Goal: Task Accomplishment & Management: Complete application form

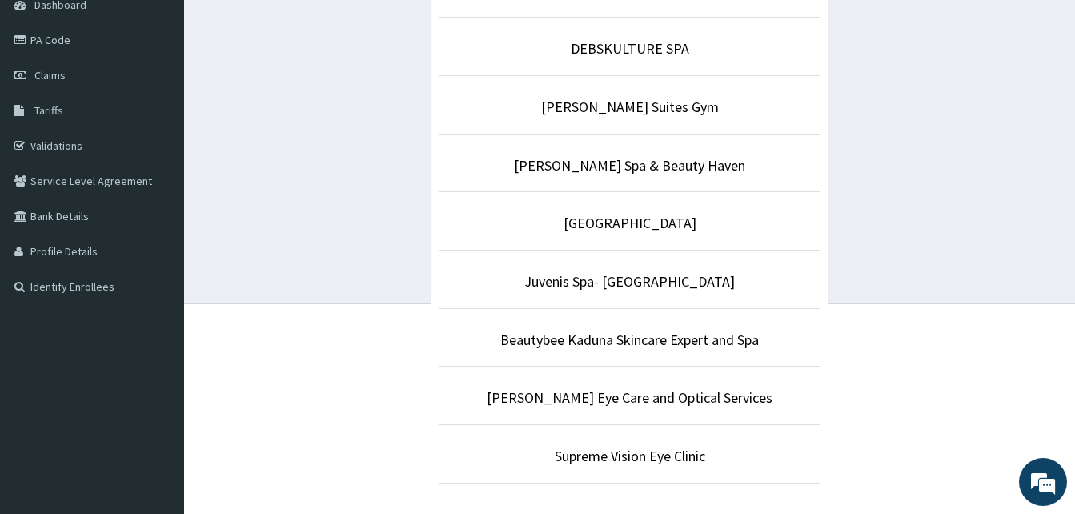
scroll to position [207, 0]
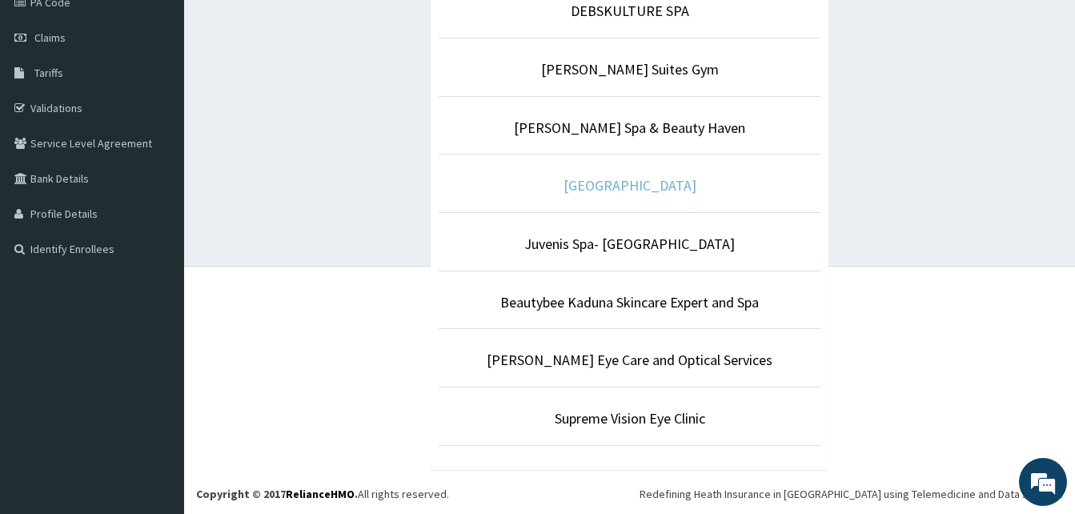
click at [651, 185] on link "[GEOGRAPHIC_DATA]" at bounding box center [629, 185] width 133 height 18
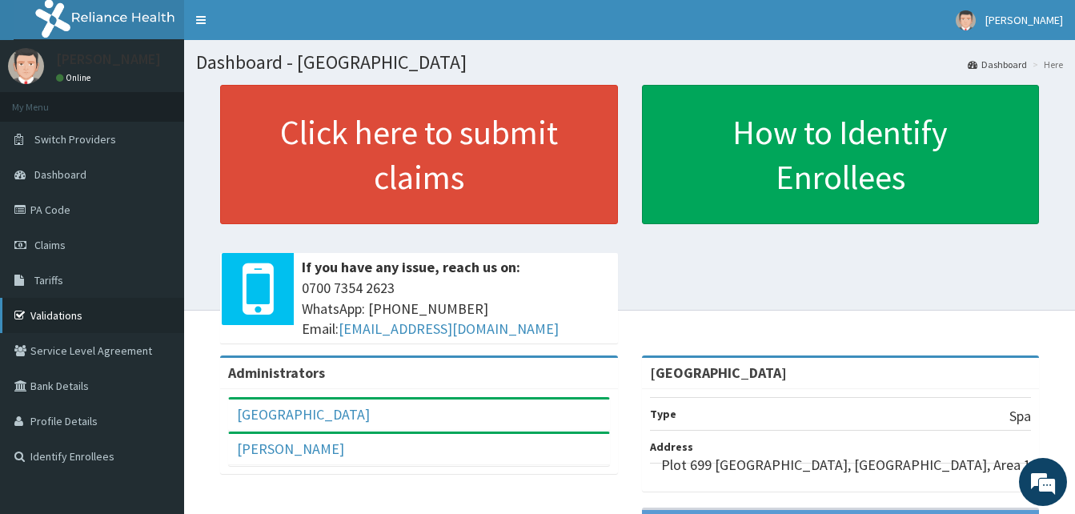
click at [116, 315] on link "Validations" at bounding box center [92, 315] width 184 height 35
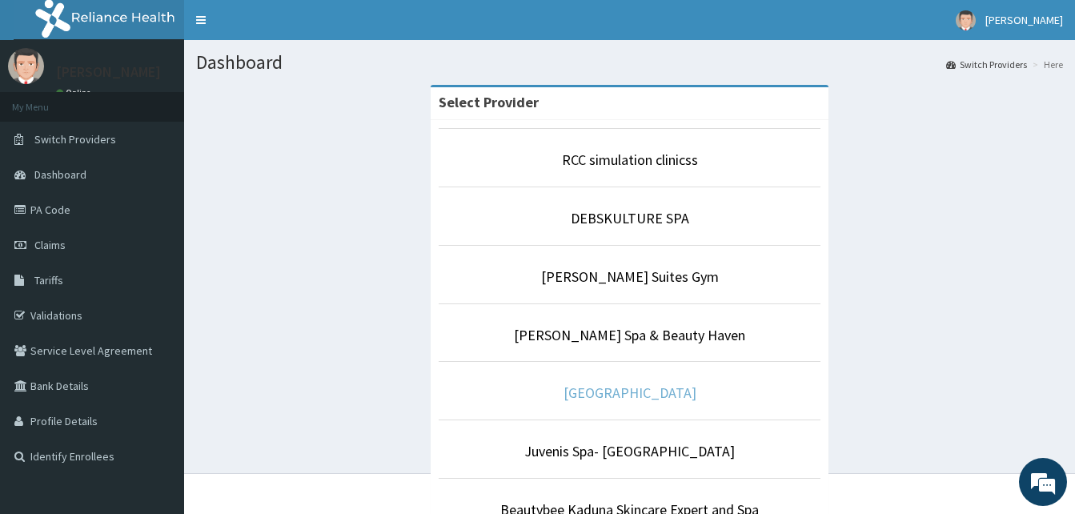
click at [616, 390] on link "[GEOGRAPHIC_DATA]" at bounding box center [629, 392] width 133 height 18
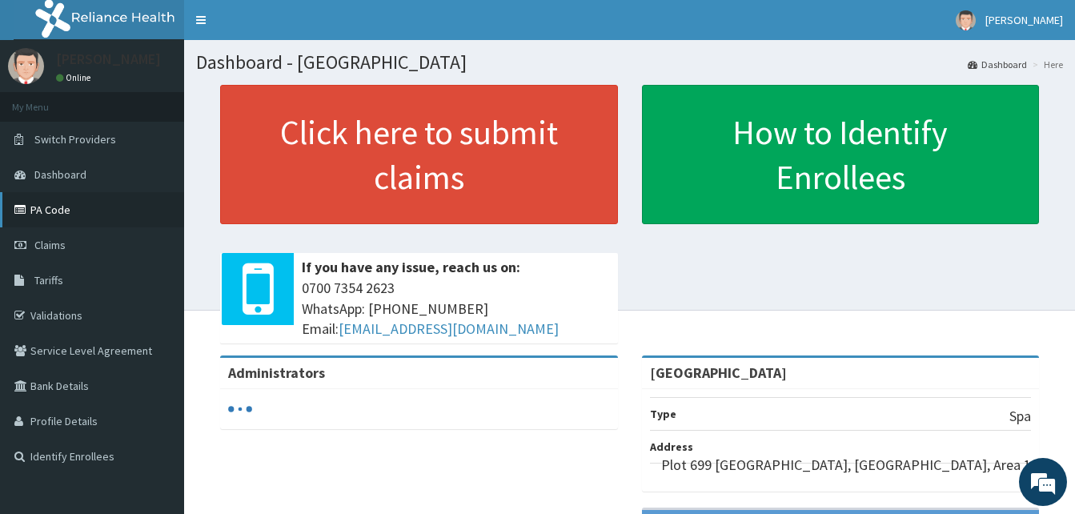
click at [54, 201] on link "PA Code" at bounding box center [92, 209] width 184 height 35
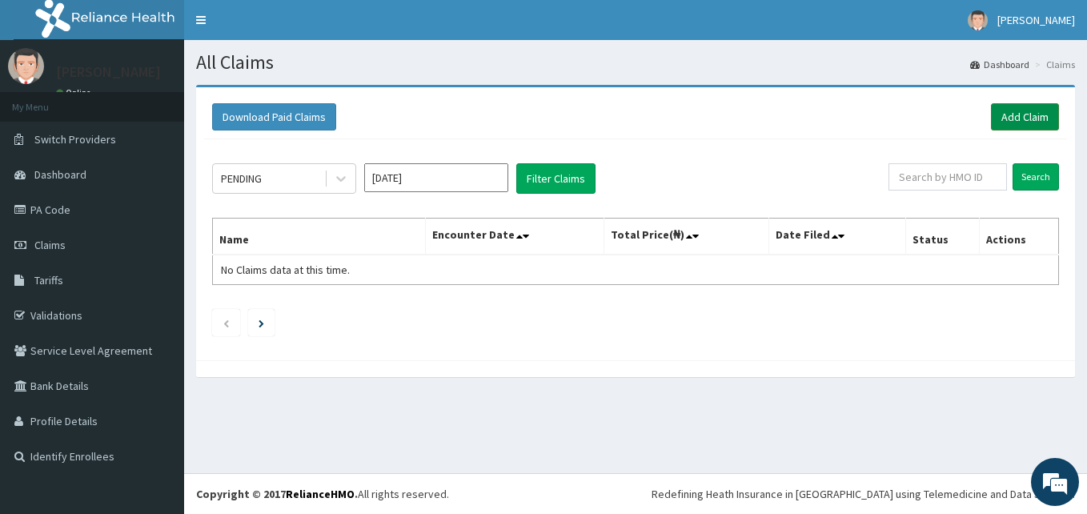
click at [1036, 116] on link "Add Claim" at bounding box center [1025, 116] width 68 height 27
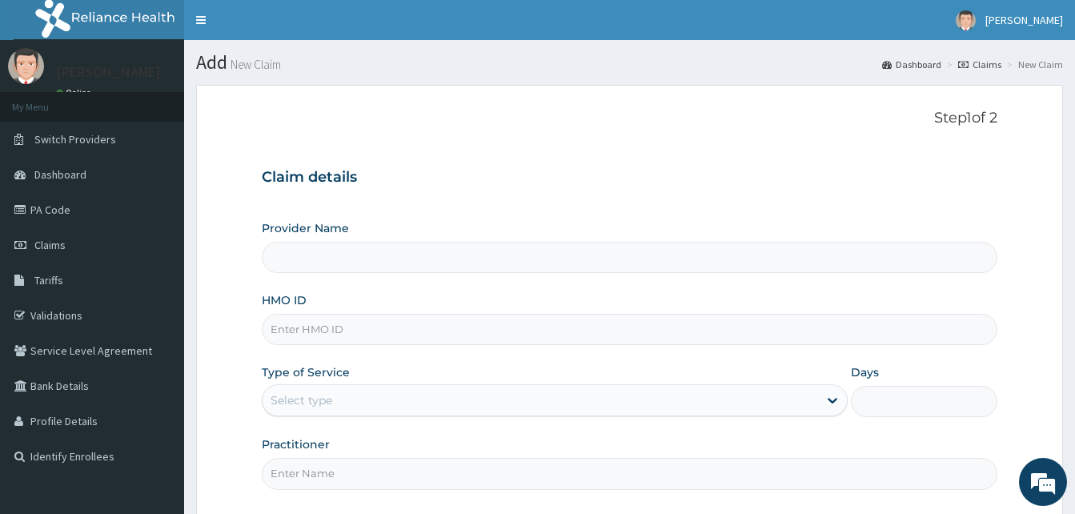
click at [322, 341] on input "HMO ID" at bounding box center [629, 329] width 735 height 31
type input "[GEOGRAPHIC_DATA]"
type input "1"
type input "REL/10768/A"
type input "IDAHOSA"
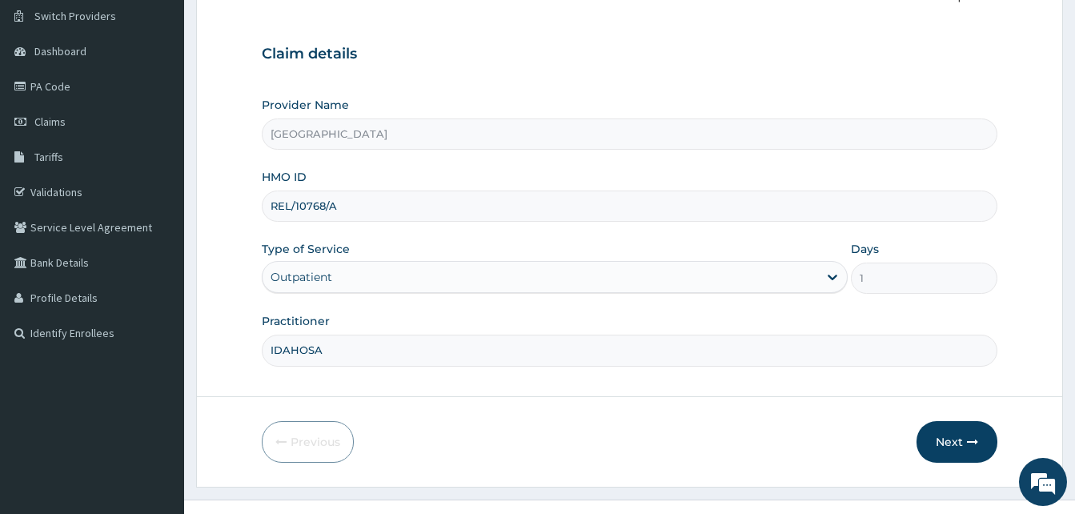
scroll to position [150, 0]
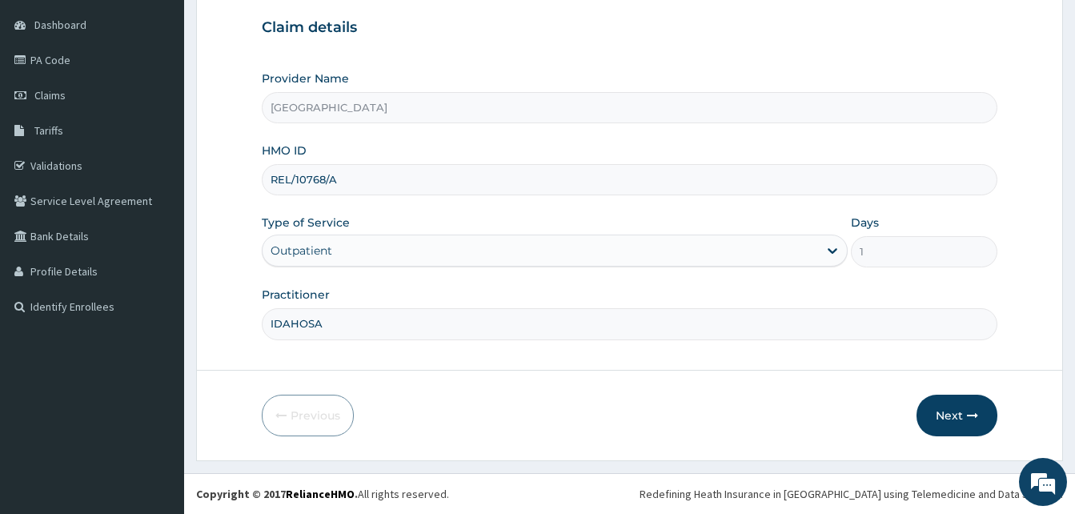
click at [338, 328] on input "IDAHOSA" at bounding box center [629, 323] width 735 height 31
click at [238, 350] on form "Step 1 of 2 Claim details Provider Name Grand Pela Hotel SPA HMO ID REL/10768/A…" at bounding box center [629, 198] width 867 height 526
click at [947, 416] on button "Next" at bounding box center [956, 415] width 81 height 42
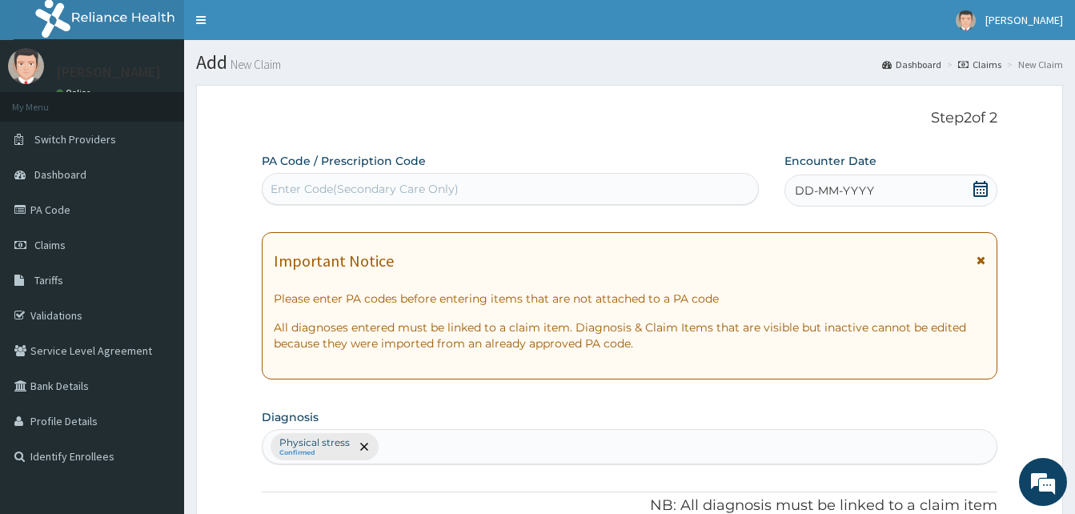
click at [278, 192] on div "Enter Code(Secondary Care Only)" at bounding box center [364, 189] width 188 height 16
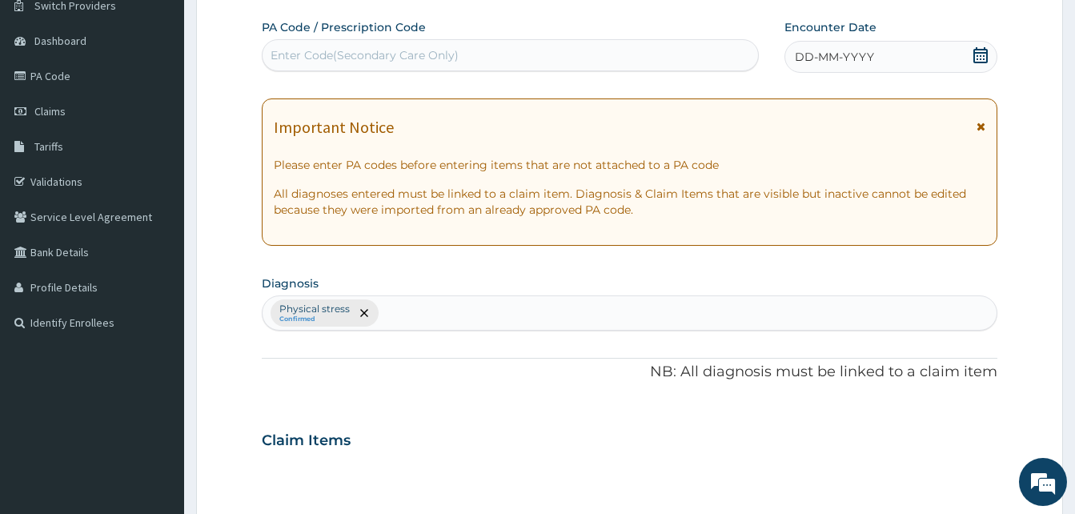
scroll to position [134, 0]
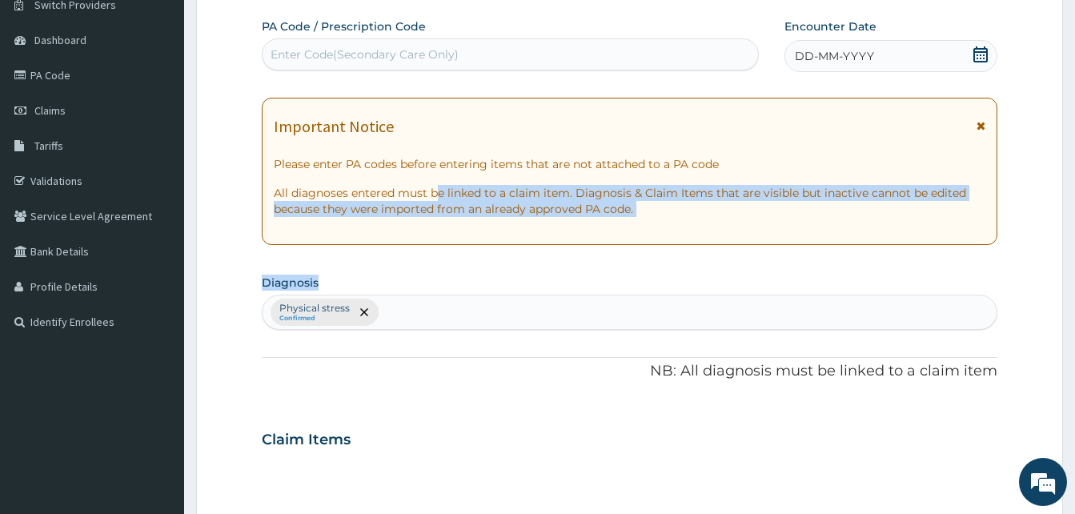
drag, startPoint x: 398, startPoint y: 266, endPoint x: 427, endPoint y: 205, distance: 68.0
click at [427, 205] on div "PA Code / Prescription Code Enter Code(Secondary Care Only) Encounter Date DD-M…" at bounding box center [629, 434] width 735 height 833
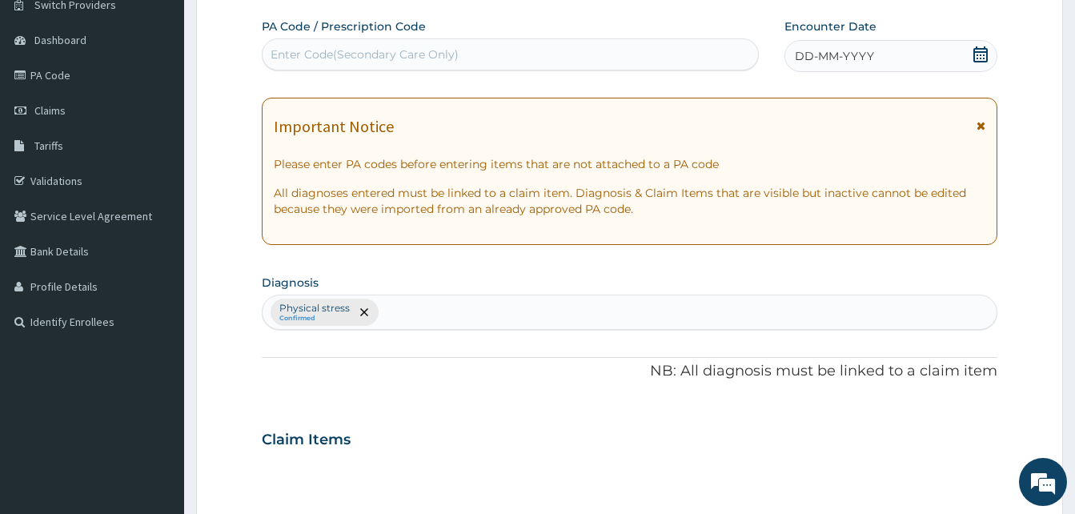
drag, startPoint x: 427, startPoint y: 205, endPoint x: 398, endPoint y: 292, distance: 91.8
click at [398, 292] on section "Diagnosis Physical stress Confirmed" at bounding box center [629, 299] width 735 height 59
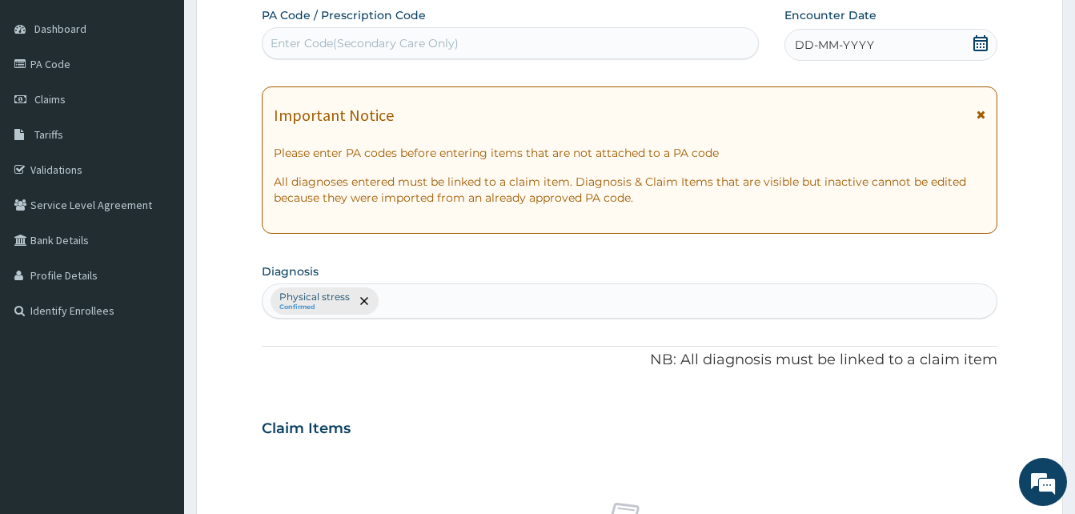
scroll to position [0, 0]
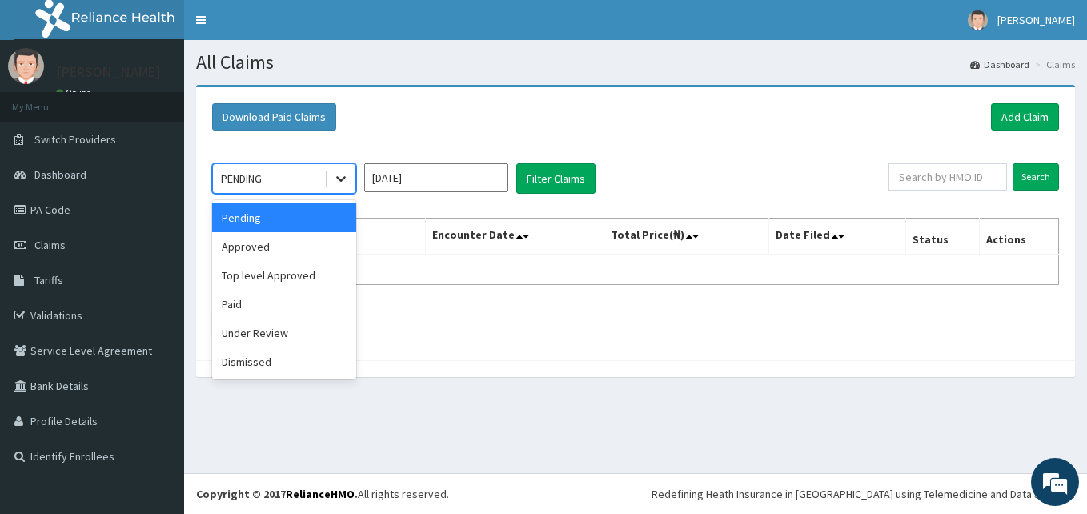
click at [348, 181] on icon at bounding box center [341, 178] width 16 height 16
click at [245, 304] on div "Paid" at bounding box center [284, 304] width 144 height 29
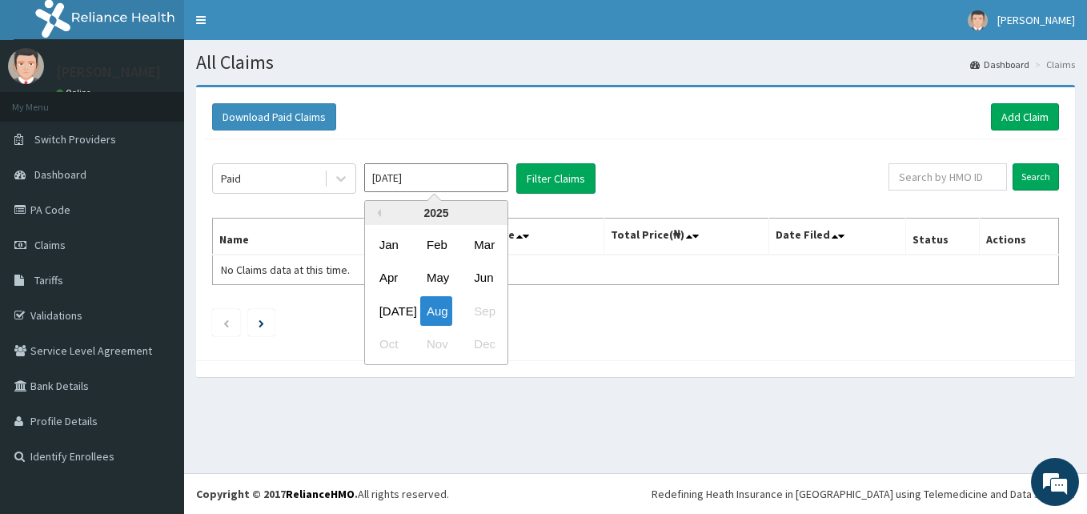
click at [429, 171] on input "[DATE]" at bounding box center [436, 177] width 144 height 29
click at [438, 313] on div "Aug" at bounding box center [436, 311] width 32 height 30
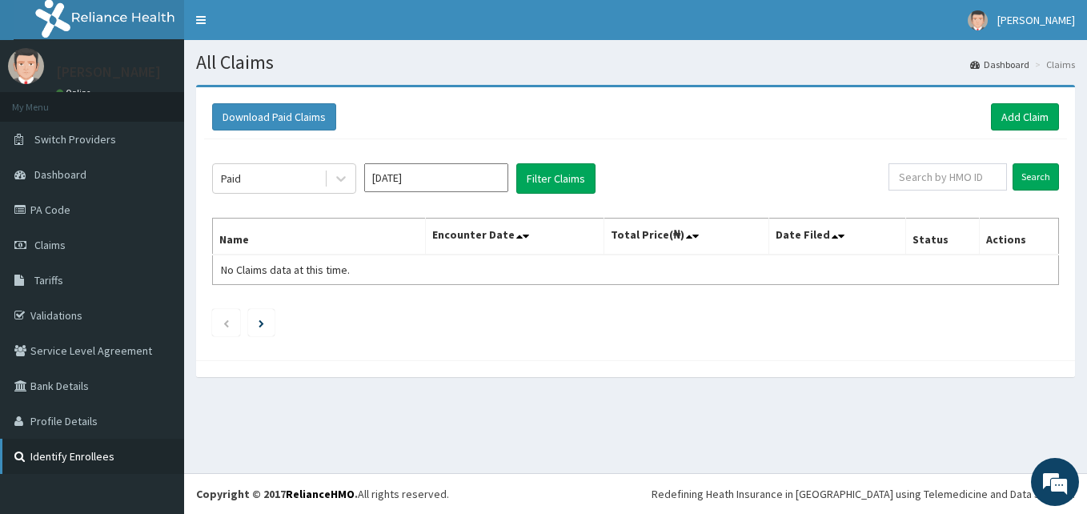
click at [161, 447] on link "Identify Enrollees" at bounding box center [92, 455] width 184 height 35
